Goal: Transaction & Acquisition: Purchase product/service

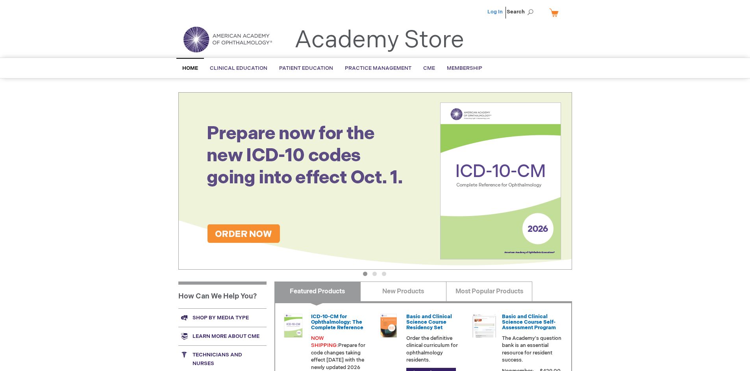
click at [496, 12] on link "Log In" at bounding box center [495, 12] width 15 height 6
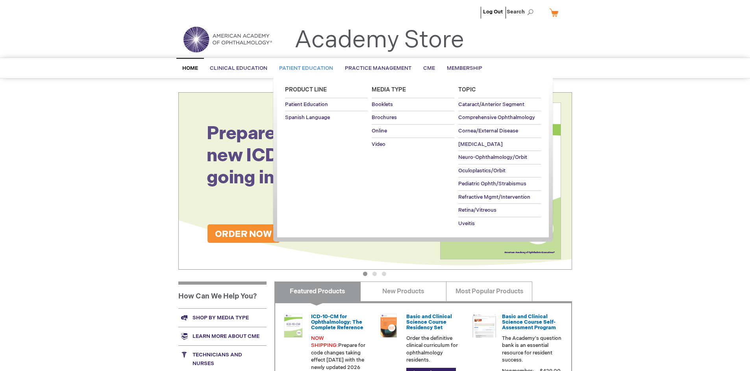
click at [304, 68] on span "Patient Education" at bounding box center [306, 68] width 54 height 6
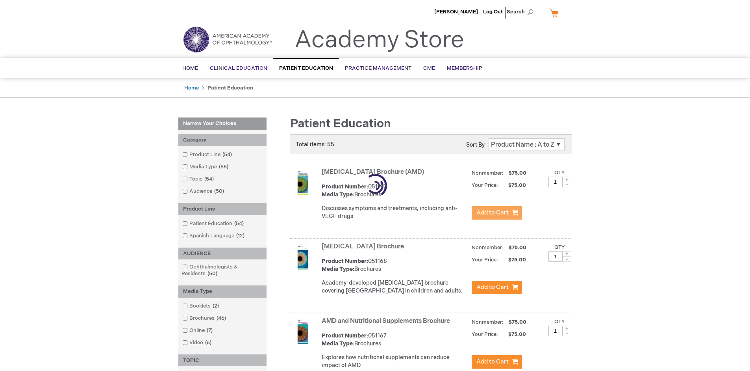
click at [497, 213] on span "Add to Cart" at bounding box center [493, 212] width 32 height 7
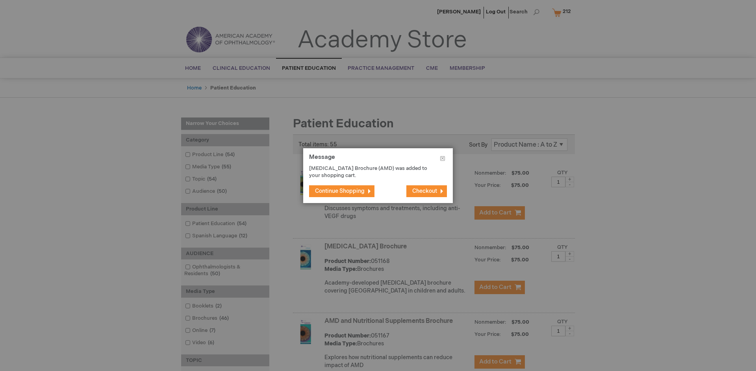
click at [340, 191] on span "Continue Shopping" at bounding box center [340, 190] width 50 height 7
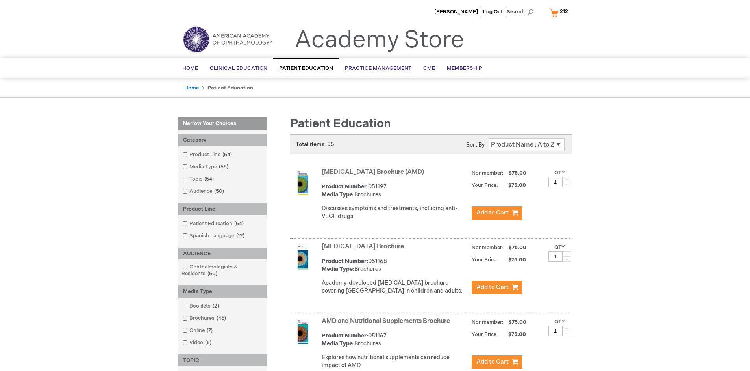
click at [388, 325] on link "AMD and Nutritional Supplements Brochure" at bounding box center [386, 320] width 128 height 7
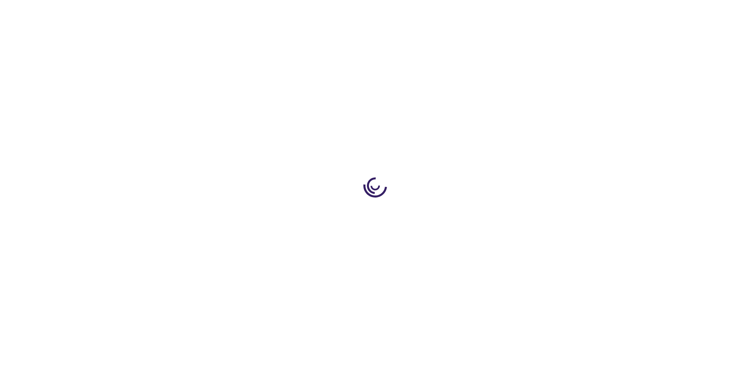
type input "1"
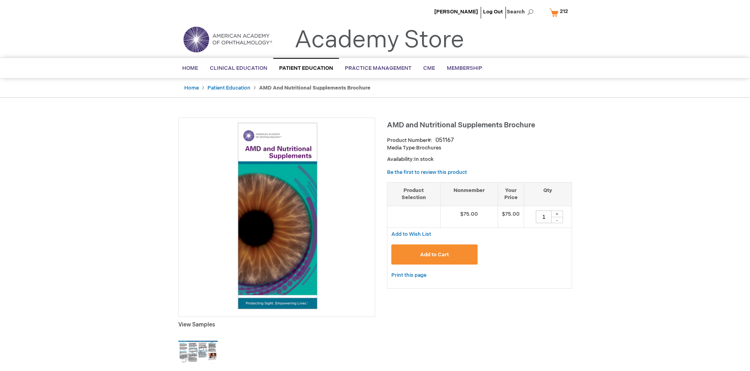
click at [434, 254] on span "Add to Cart" at bounding box center [434, 254] width 29 height 6
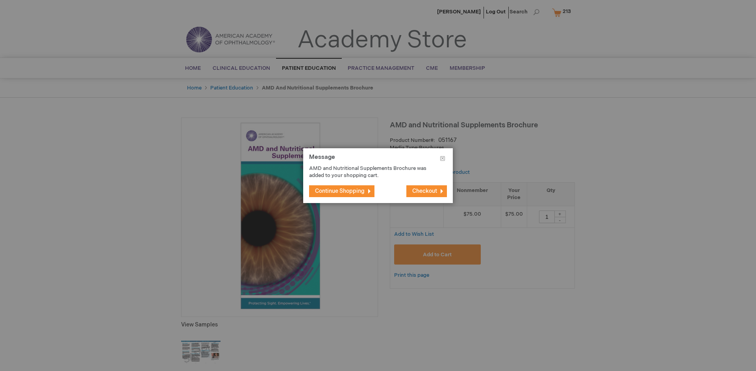
click at [340, 191] on span "Continue Shopping" at bounding box center [340, 190] width 50 height 7
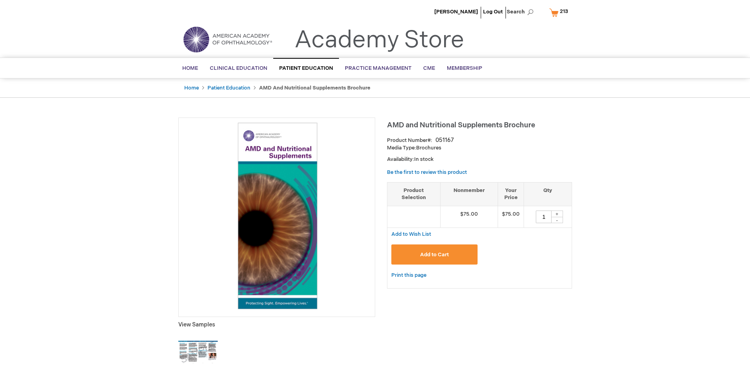
click at [560, 12] on span "213" at bounding box center [564, 11] width 8 height 6
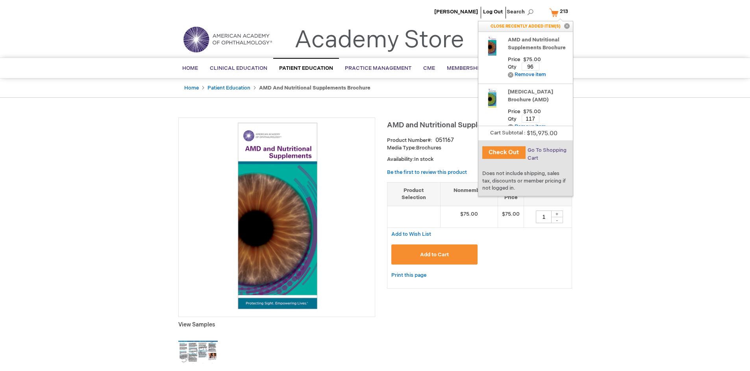
click at [546, 150] on span "Go To Shopping Cart" at bounding box center [547, 154] width 39 height 14
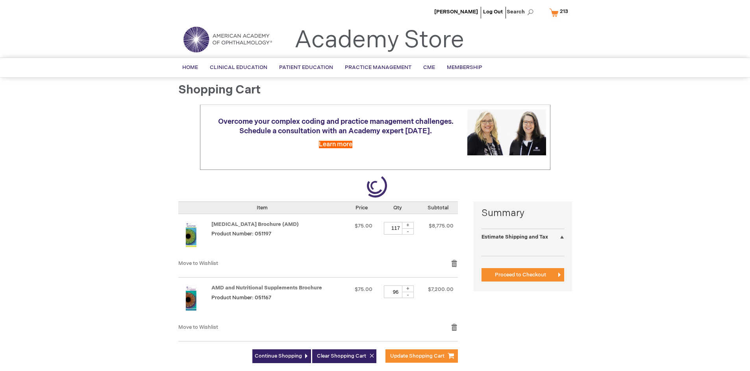
select select "US"
select select "41"
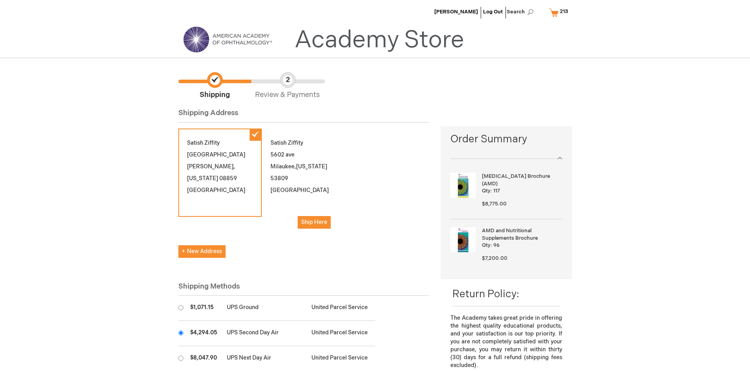
click at [181, 332] on input "radio" at bounding box center [180, 332] width 5 height 5
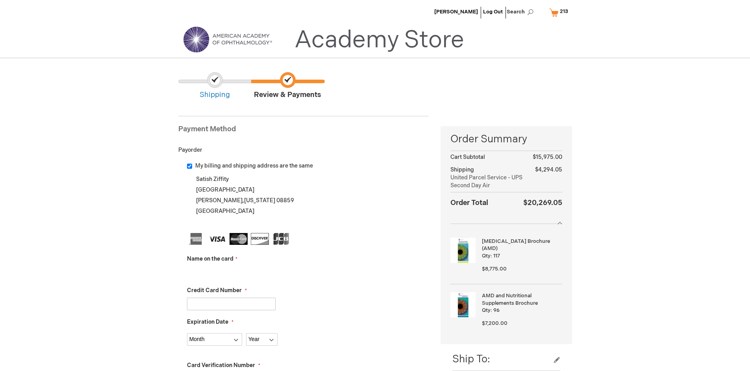
click at [231, 272] on input "Name on the card" at bounding box center [231, 272] width 89 height 13
